Goal: Navigation & Orientation: Find specific page/section

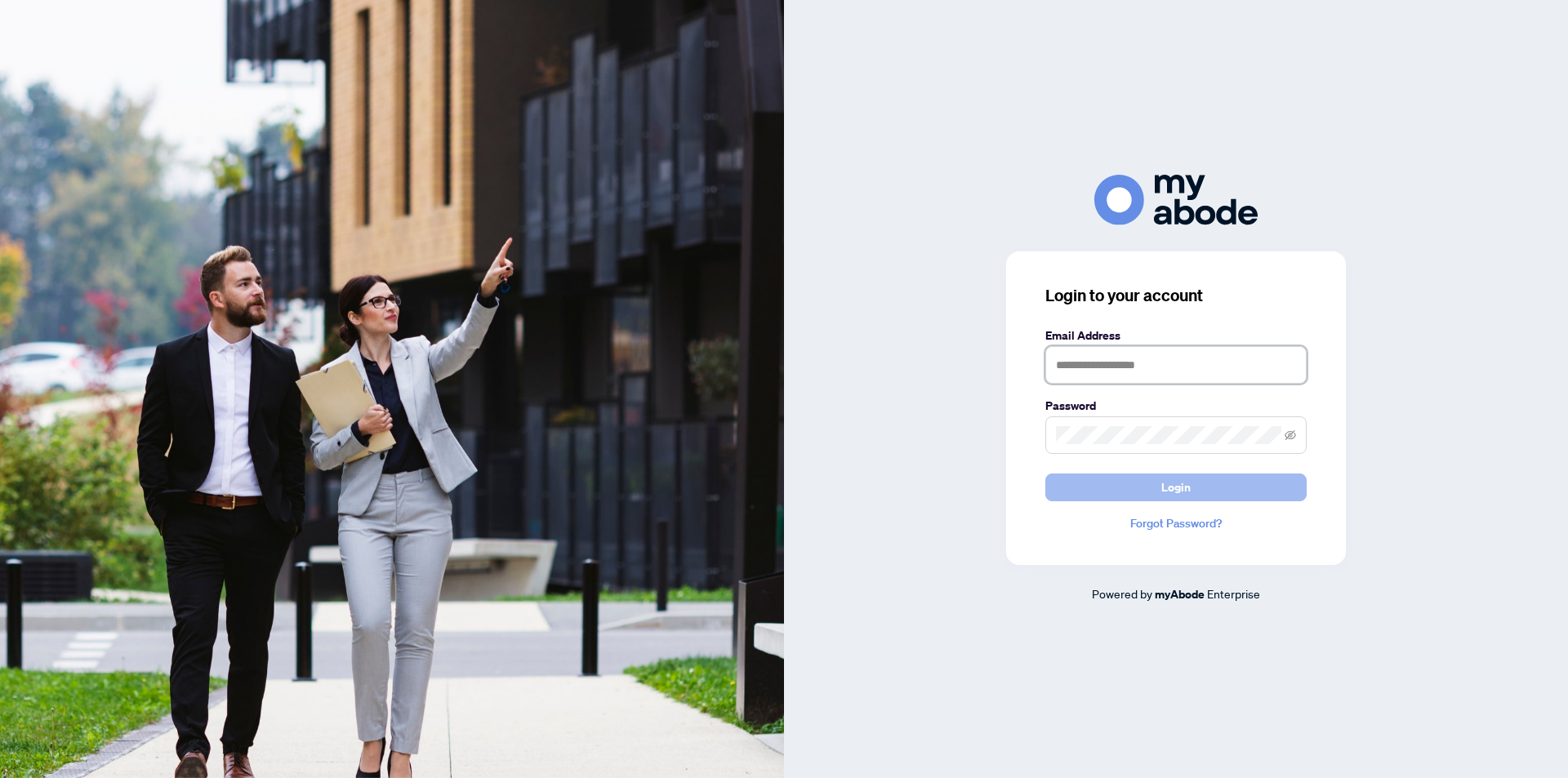
type input "**********"
click at [1173, 490] on span "Login" at bounding box center [1176, 487] width 29 height 26
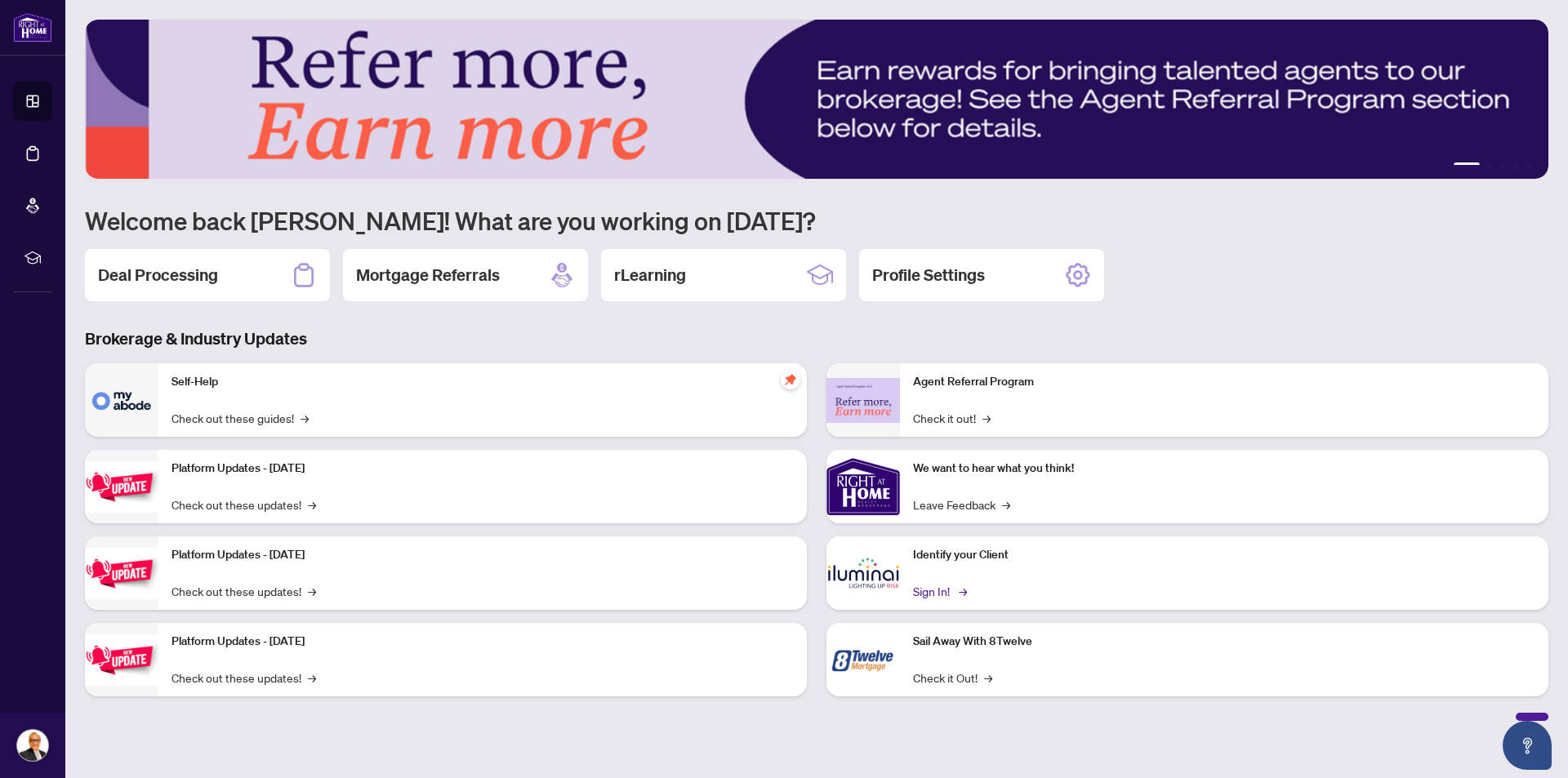
click at [934, 589] on link "Sign In! →" at bounding box center [938, 591] width 51 height 18
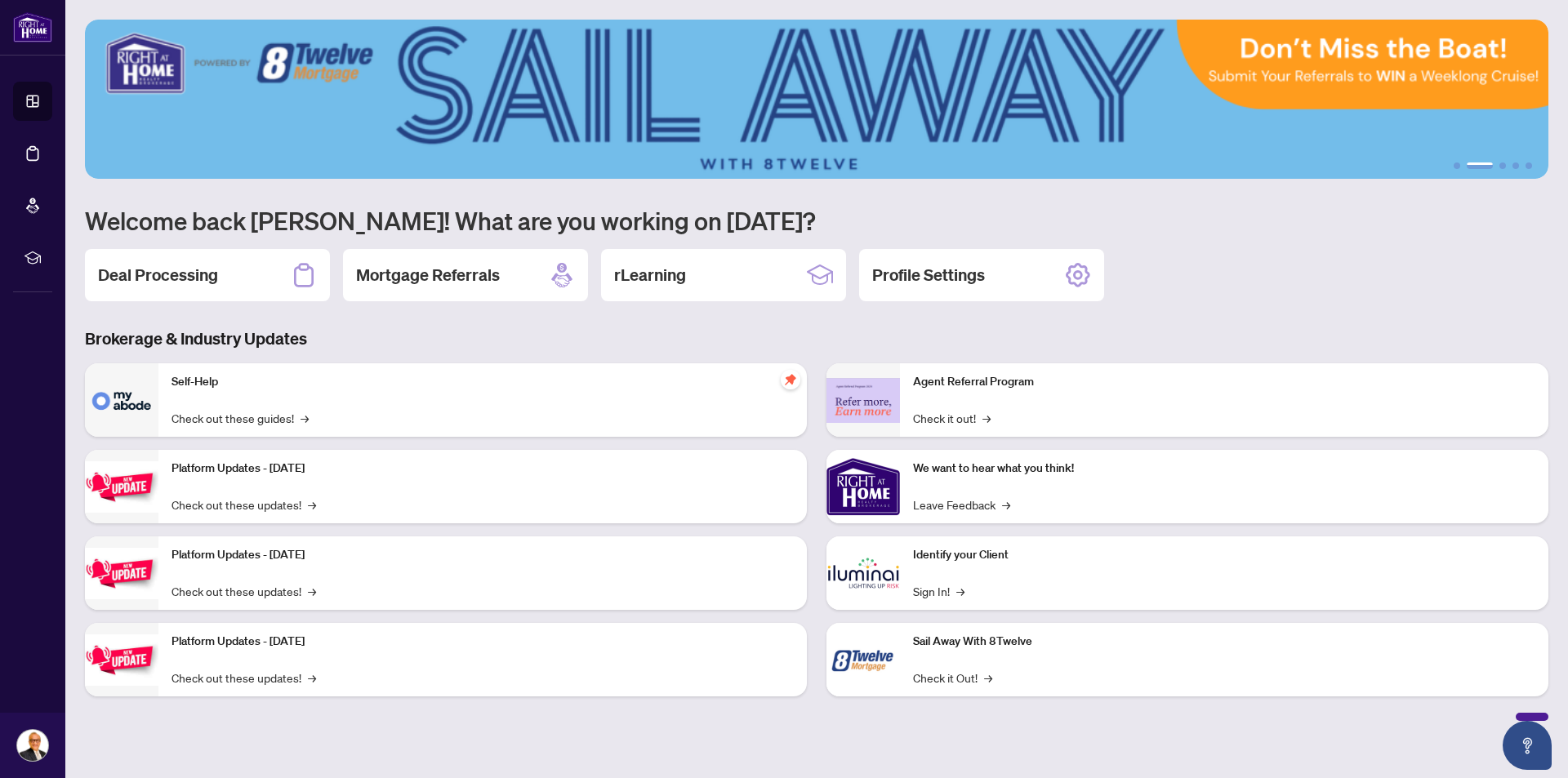
click at [1048, 560] on p "Identify your Client" at bounding box center [1224, 555] width 622 height 18
click at [878, 593] on img at bounding box center [863, 574] width 74 height 74
click at [925, 585] on link "Sign In! →" at bounding box center [938, 591] width 51 height 18
click at [930, 502] on link "Leave Feedback →" at bounding box center [961, 505] width 97 height 18
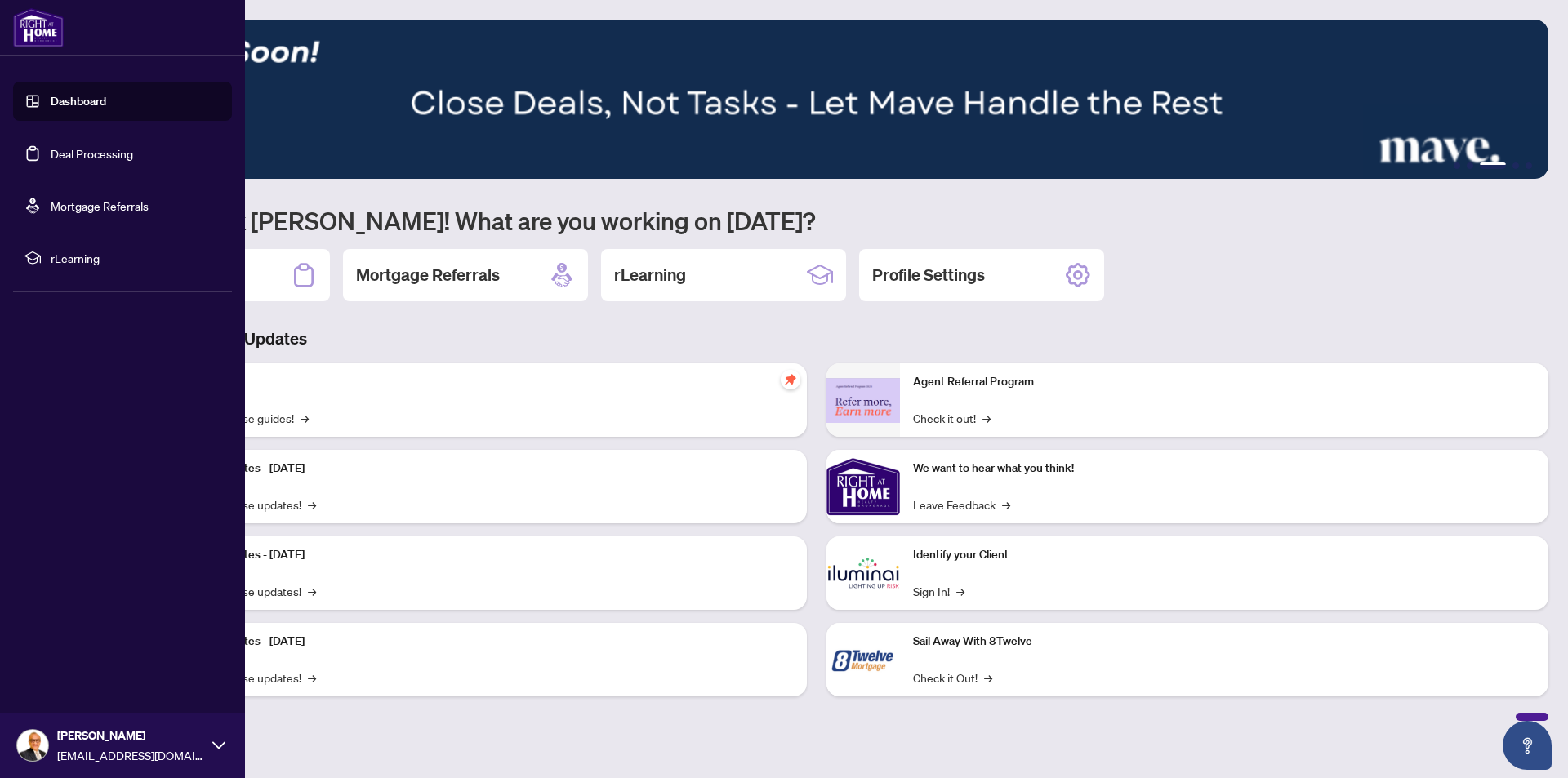
click at [50, 99] on link "Dashboard" at bounding box center [78, 101] width 55 height 15
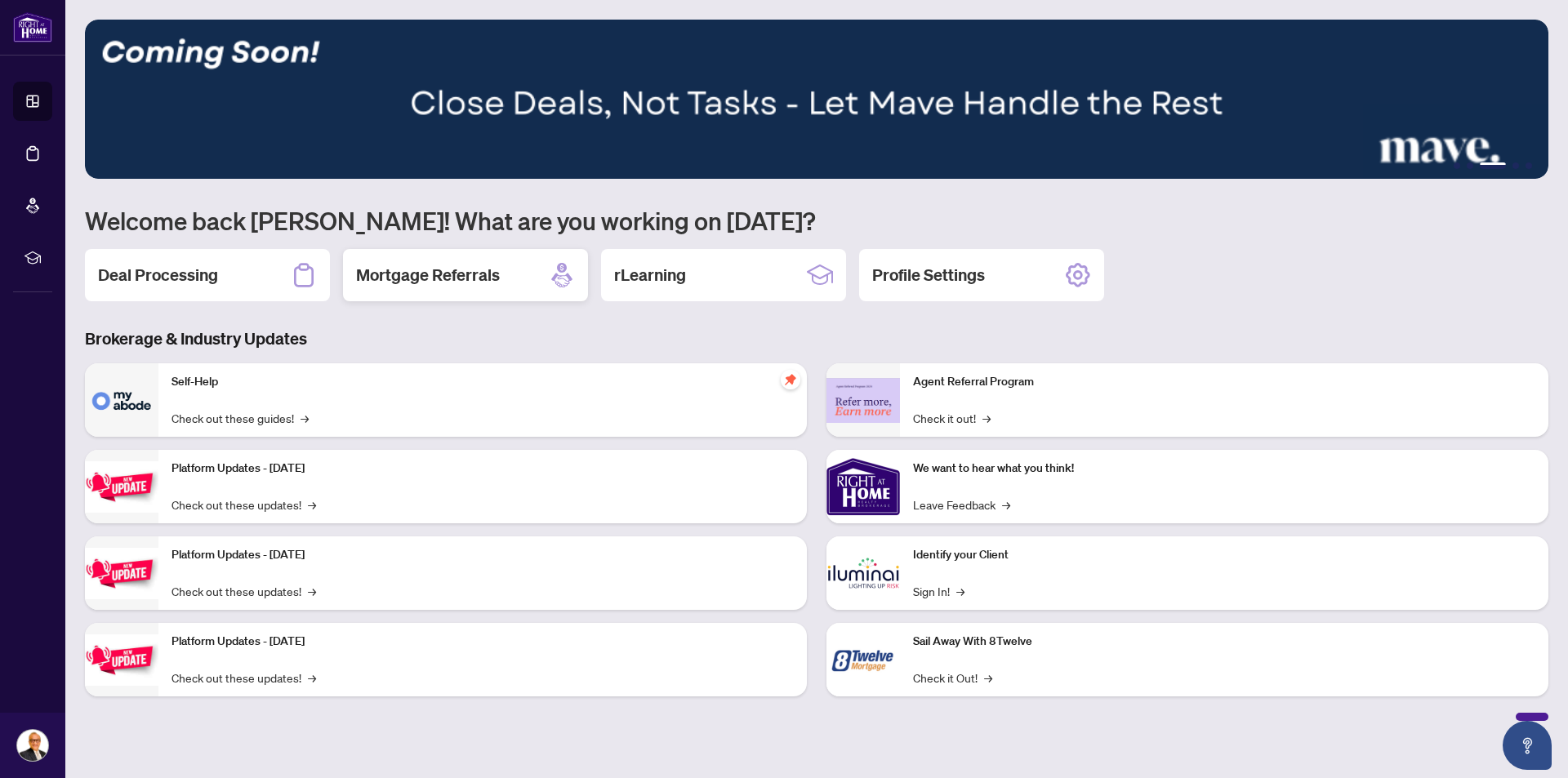
click at [346, 266] on div "Mortgage Referrals" at bounding box center [465, 275] width 245 height 52
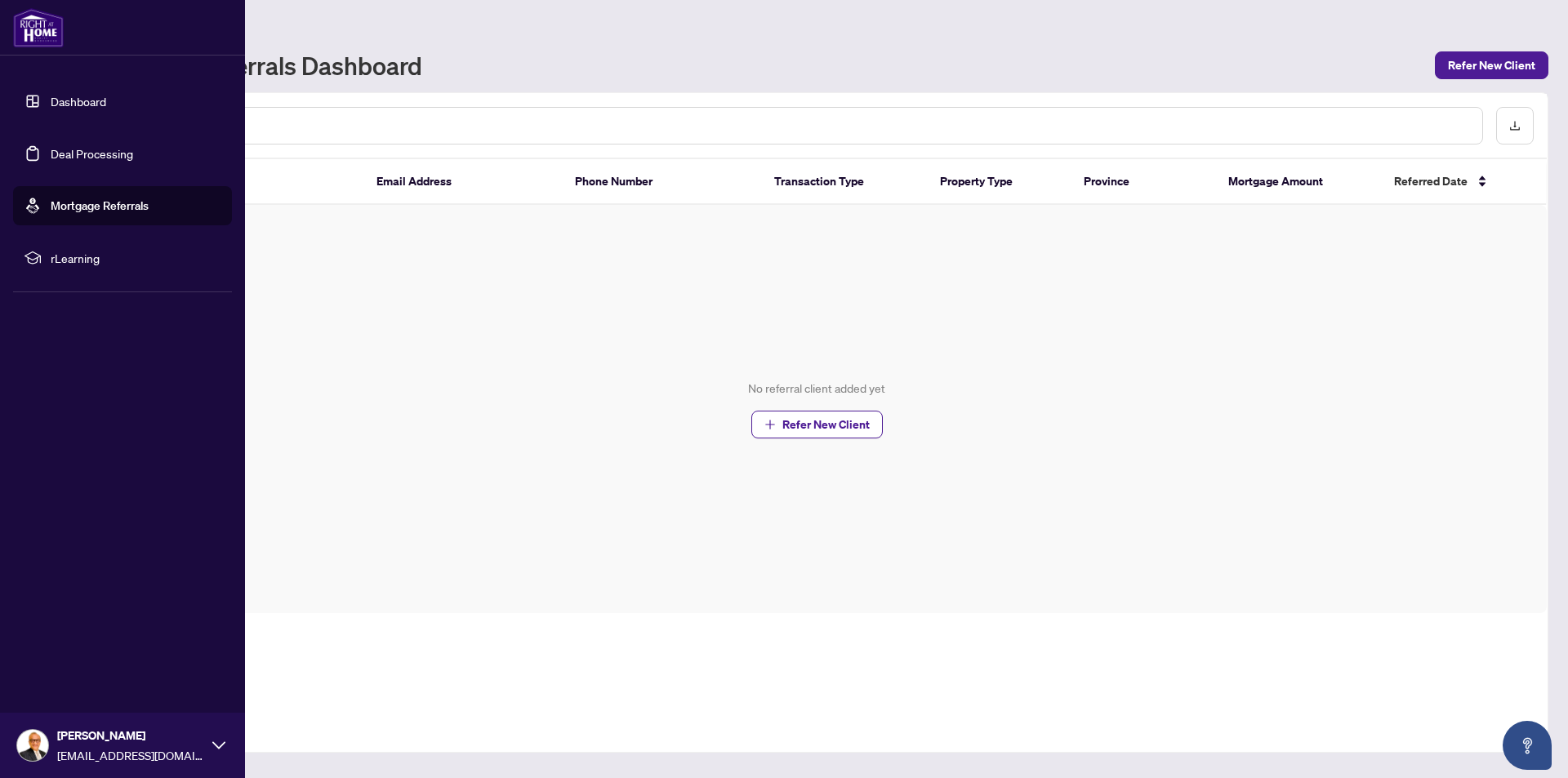
click at [26, 29] on img at bounding box center [38, 27] width 50 height 39
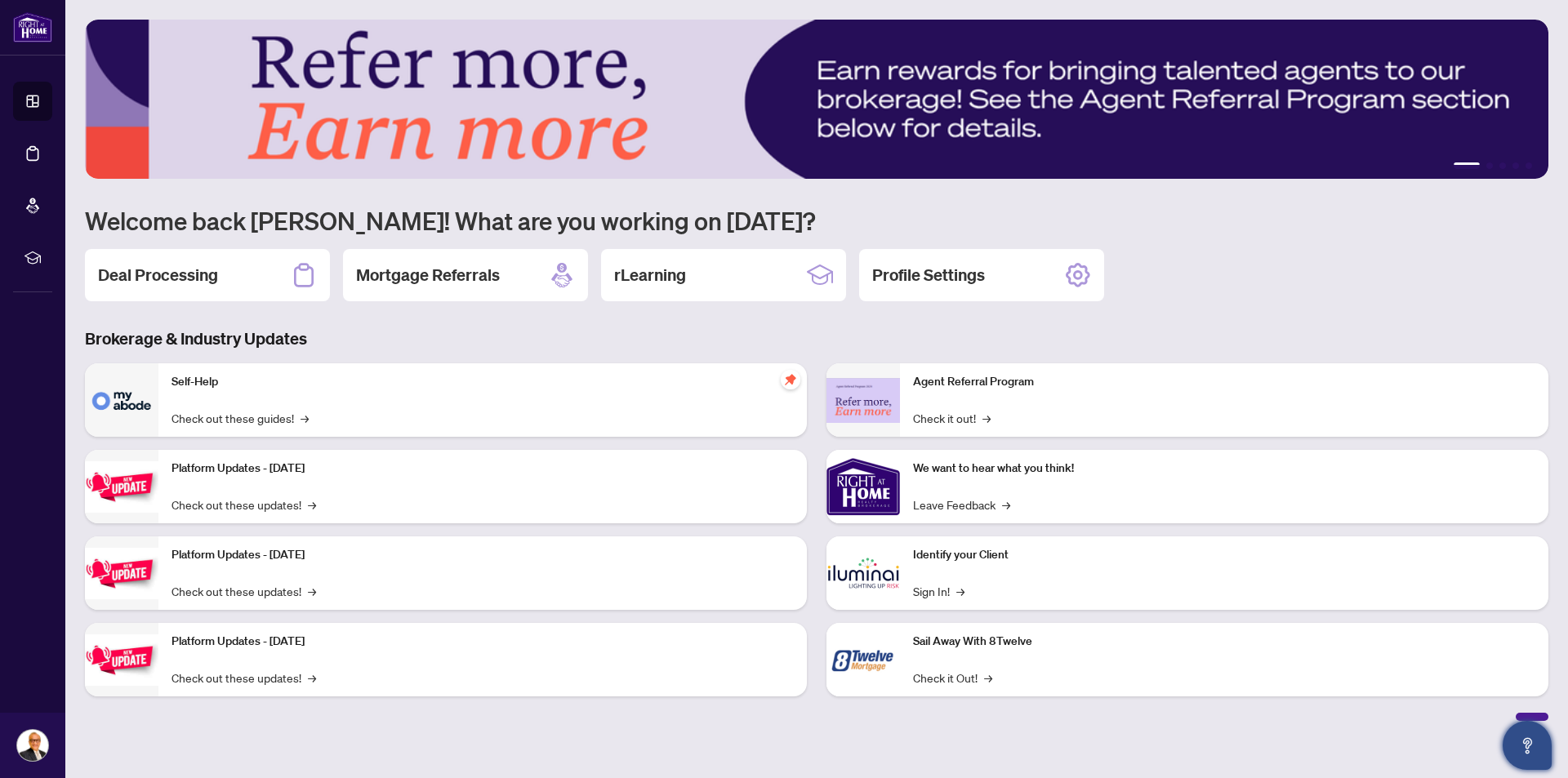
click at [1525, 741] on icon "Open asap" at bounding box center [1527, 745] width 20 height 20
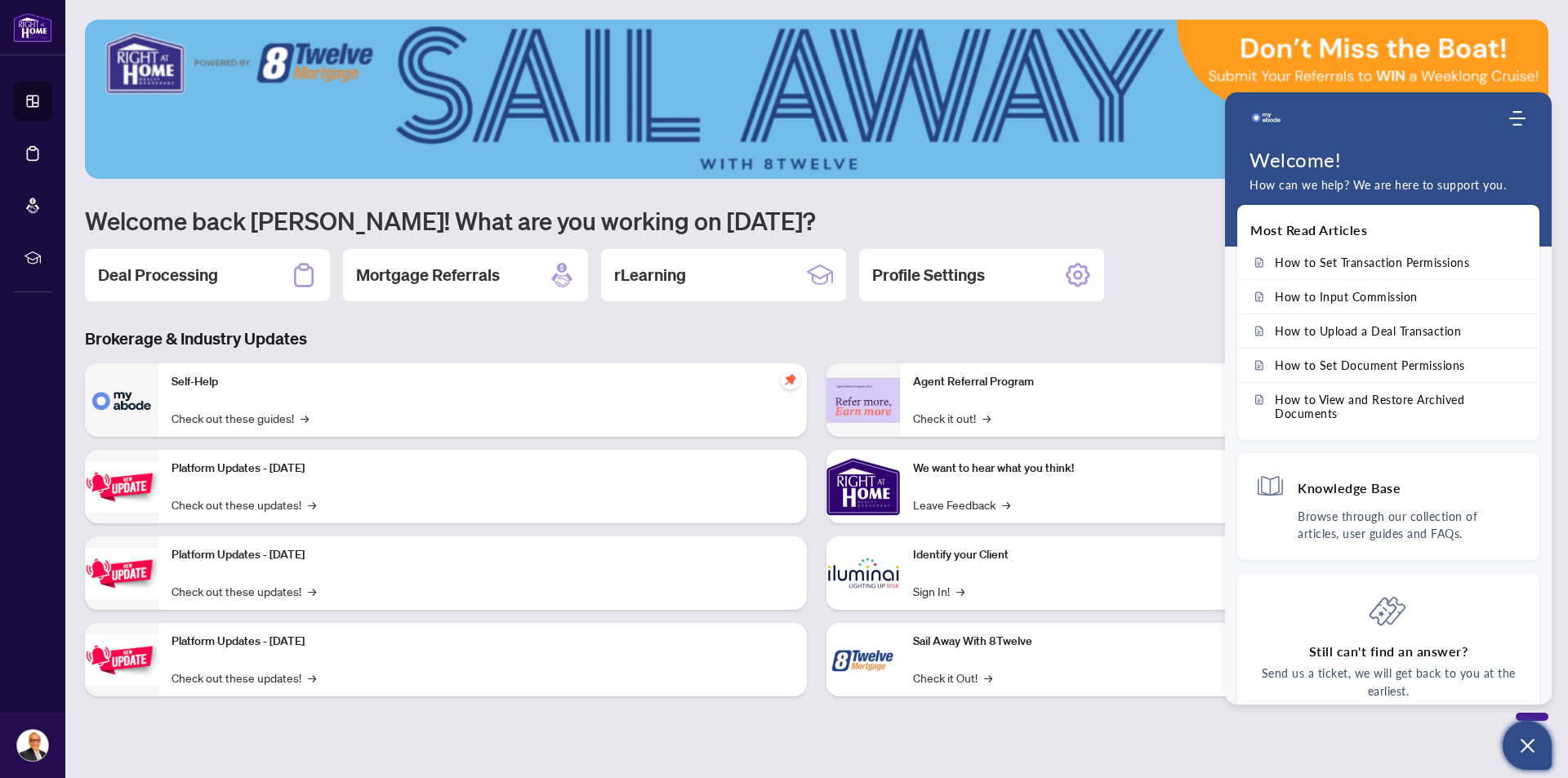
click at [902, 224] on h1 "Welcome back Mofiq! What are you working on today?" at bounding box center [817, 221] width 1463 height 31
